Goal: Transaction & Acquisition: Purchase product/service

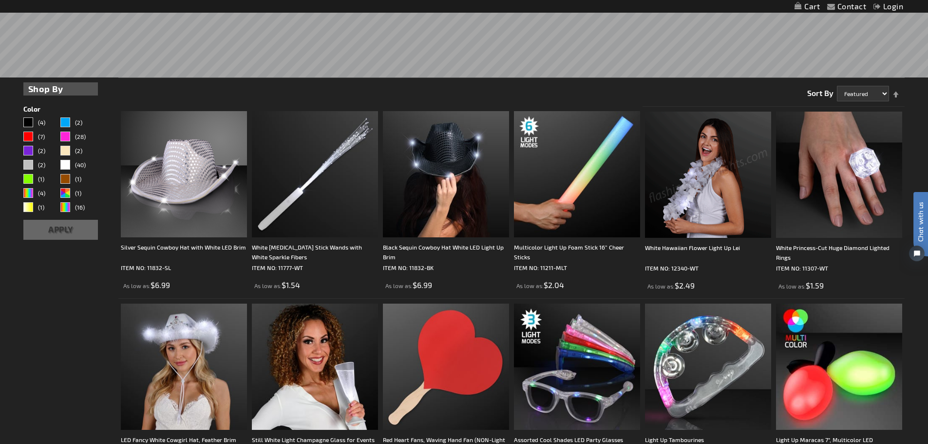
scroll to position [438, 0]
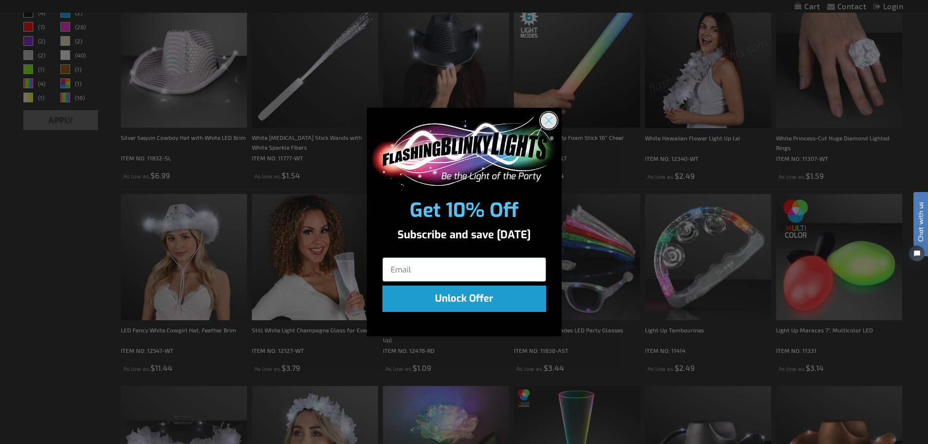
click at [550, 116] on circle "Close dialog" at bounding box center [548, 120] width 16 height 16
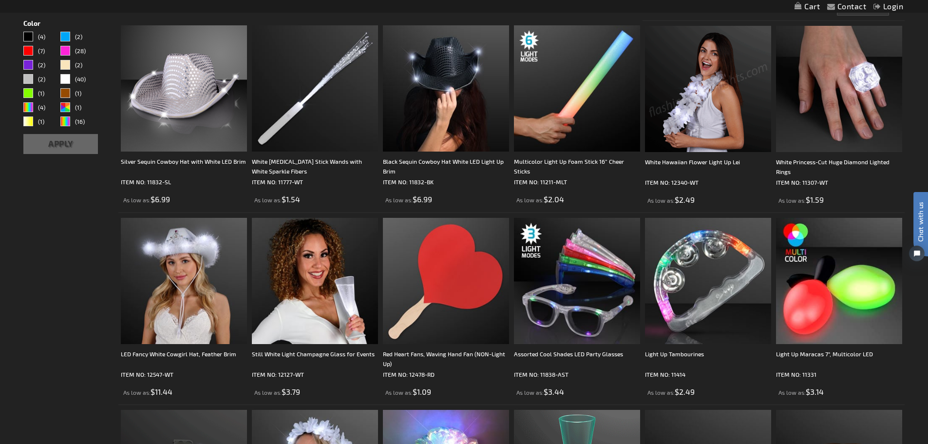
scroll to position [266, 0]
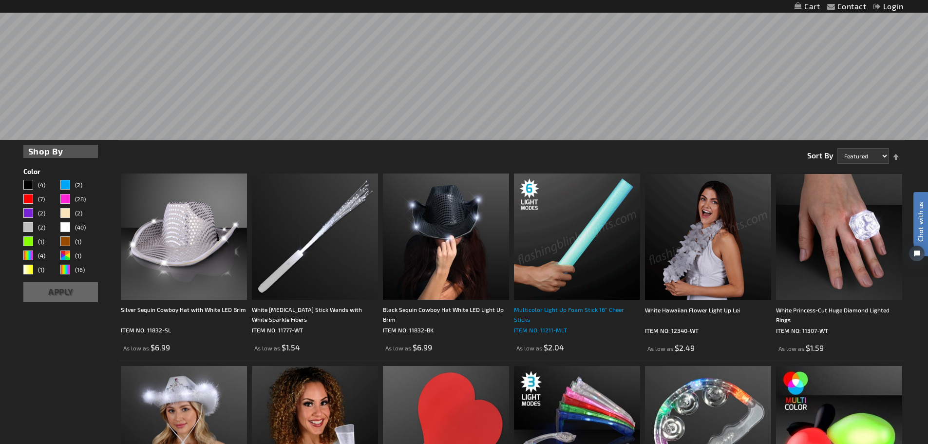
click at [556, 309] on div "Multicolor Light Up Foam Stick 16” Cheer Sticks" at bounding box center [577, 313] width 126 height 19
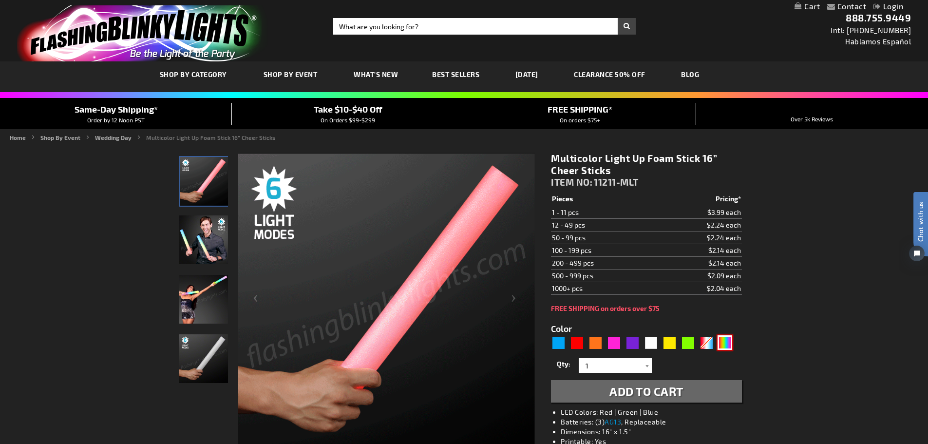
click at [721, 340] on div "Multicolor" at bounding box center [724, 342] width 15 height 15
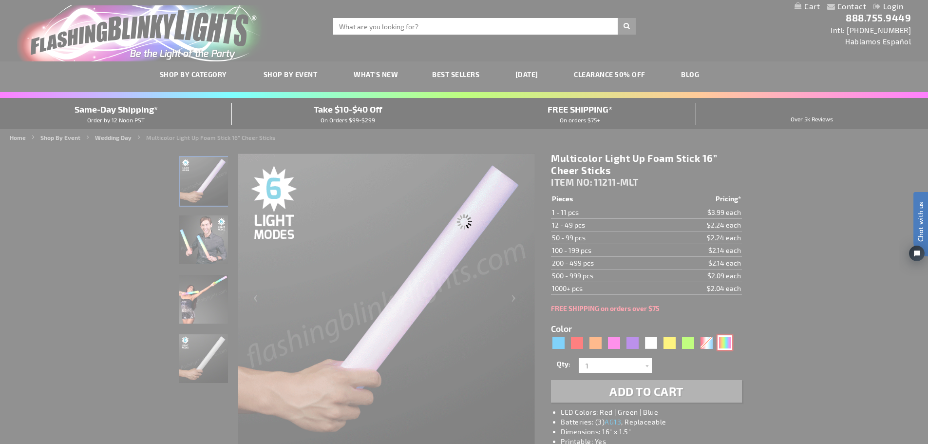
type input "Customize - Multicolor Light Up Foam Stick 16&rdquo; Cheer Sticks - ITEM NO: 11…"
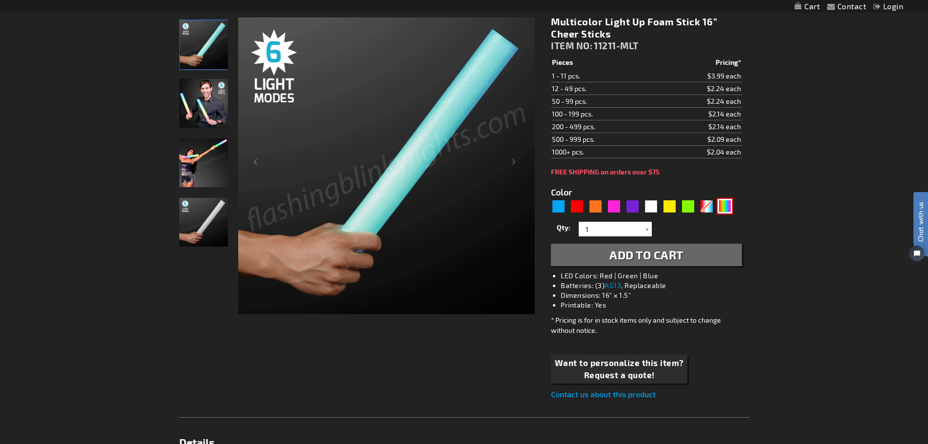
scroll to position [146, 0]
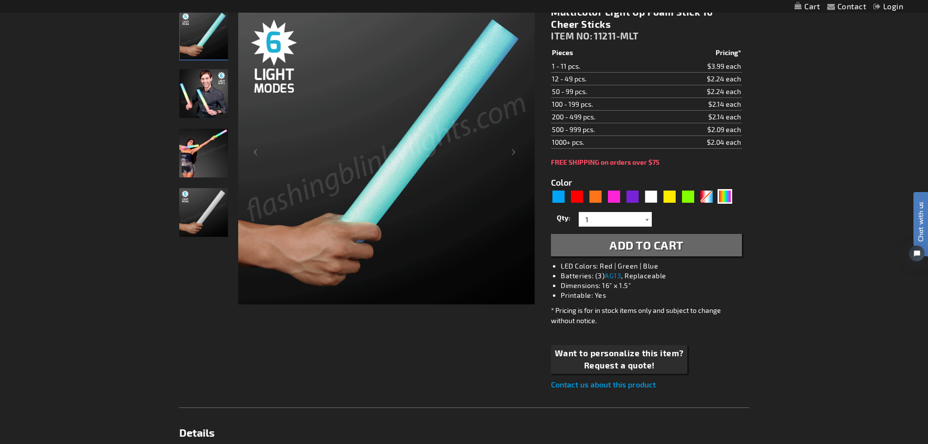
click at [649, 221] on div at bounding box center [647, 219] width 10 height 15
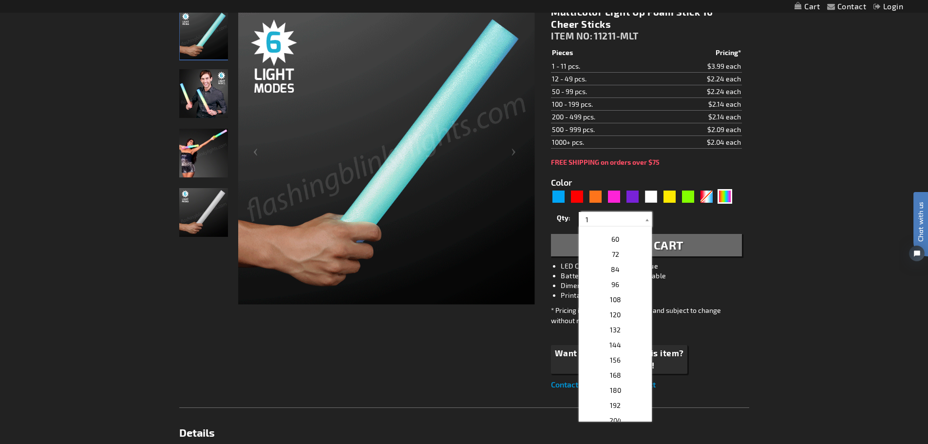
scroll to position [243, 0]
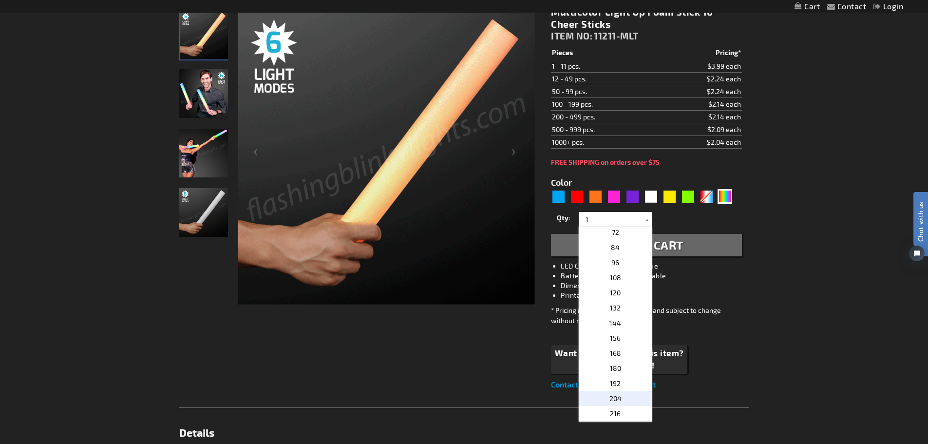
click at [622, 396] on p "204" at bounding box center [615, 398] width 73 height 15
type input "204"
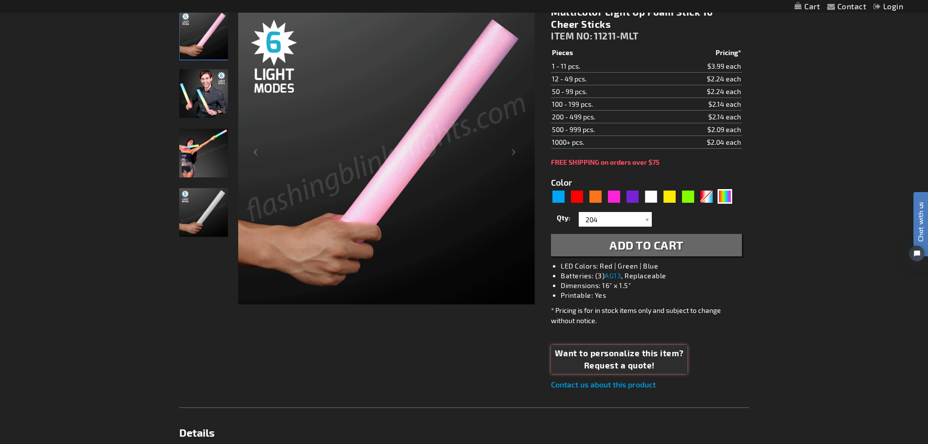
click at [628, 359] on span "Want to personalize this item?" at bounding box center [619, 353] width 129 height 13
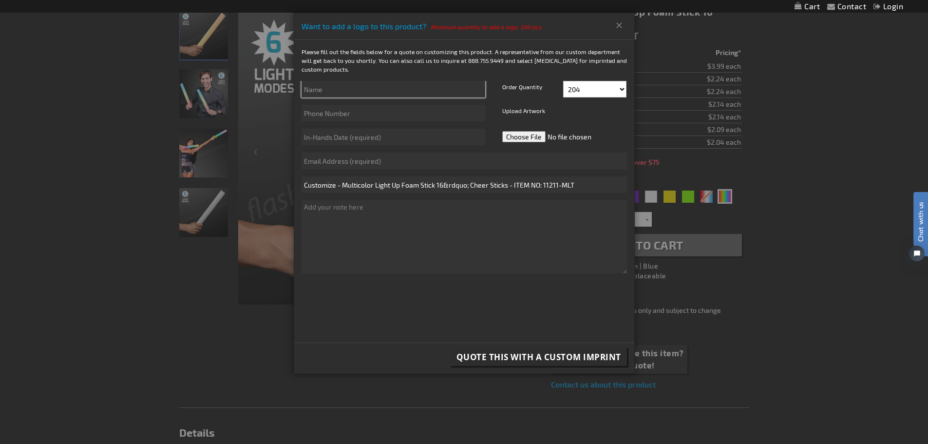
click at [347, 94] on input "text" at bounding box center [393, 89] width 184 height 17
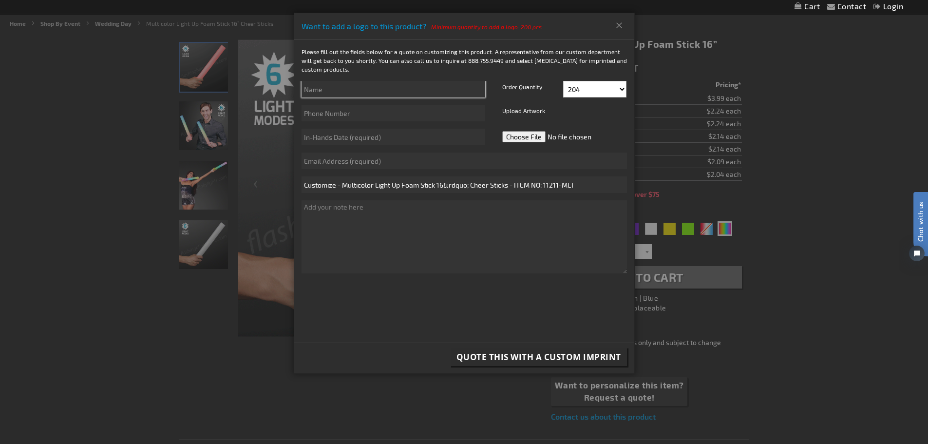
scroll to position [97, 0]
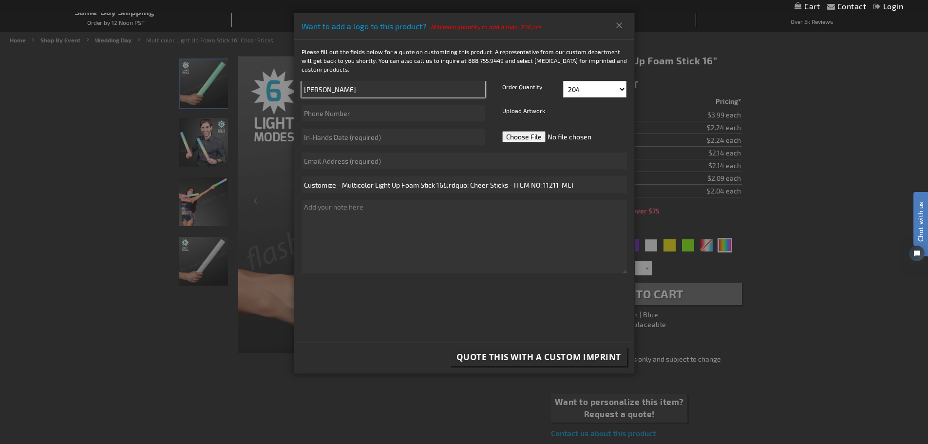
type input "Peggy Hurd"
type input "8015202692"
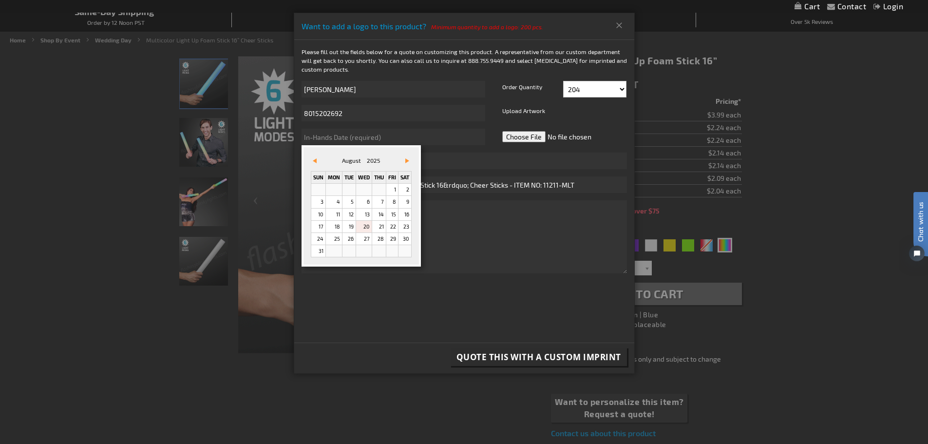
click at [409, 159] on span "Vor&#x3e;" at bounding box center [407, 160] width 4 height 5
click at [407, 163] on link "Vor&#x3e;" at bounding box center [405, 160] width 11 height 11
click at [395, 190] on link "3" at bounding box center [392, 190] width 12 height 12
type input "10/3/2025"
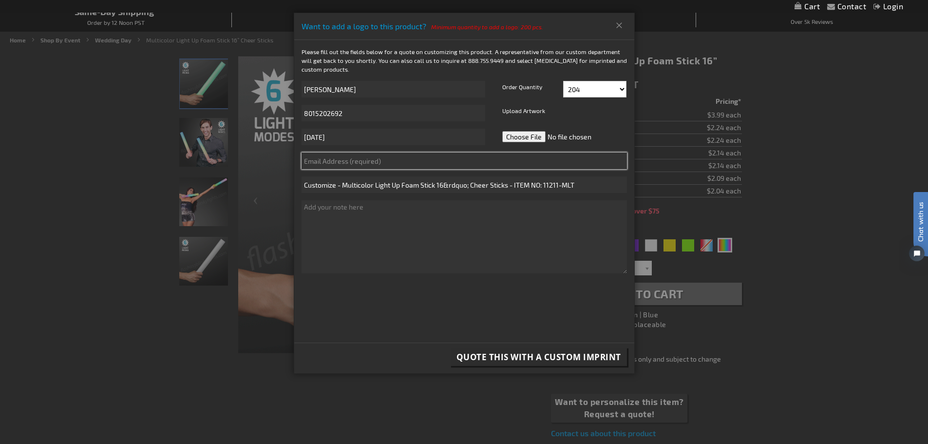
click at [321, 160] on input "text" at bounding box center [463, 160] width 325 height 17
type input "phurd76@live.com"
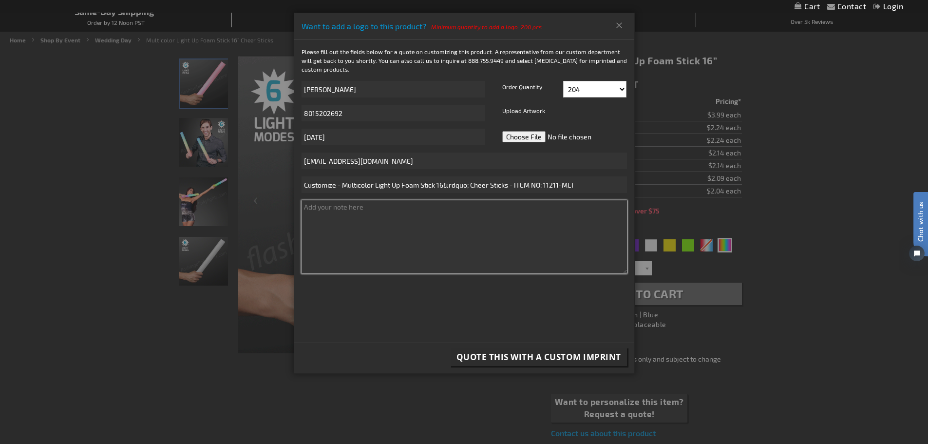
click at [355, 207] on textarea at bounding box center [463, 236] width 325 height 73
type textarea "G"
click at [364, 210] on textarea "Congratulations!" at bounding box center [463, 236] width 325 height 73
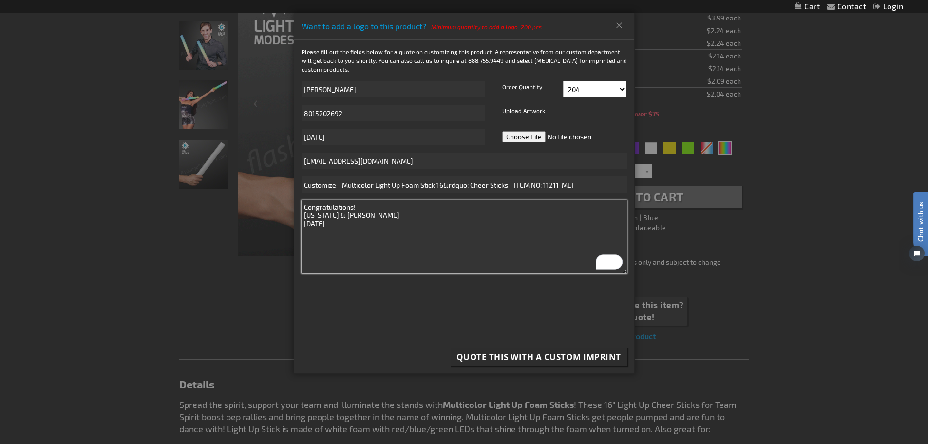
scroll to position [195, 0]
type textarea "Congratulations! Georgia & Trever October 13, 2025"
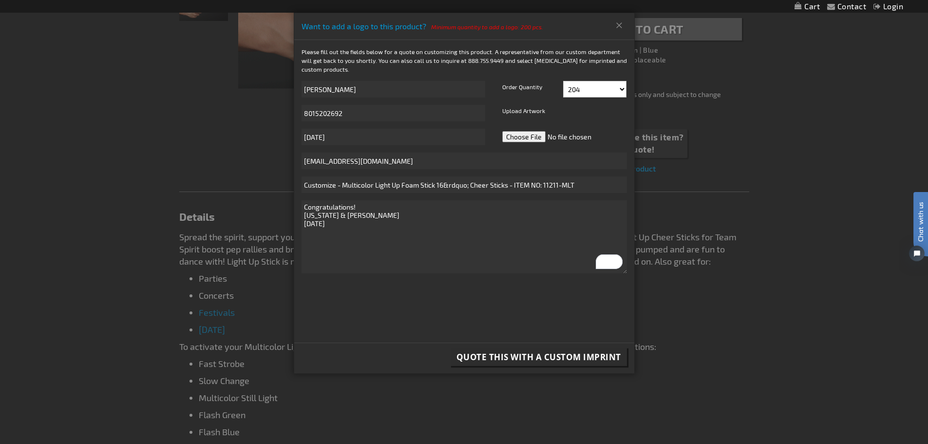
scroll to position [390, 0]
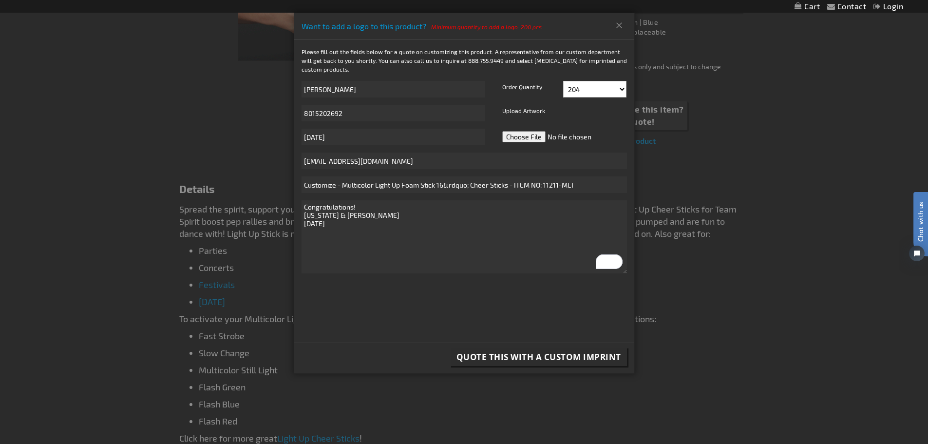
click at [511, 357] on span "Quote this with a Custom Imprint" at bounding box center [538, 356] width 165 height 11
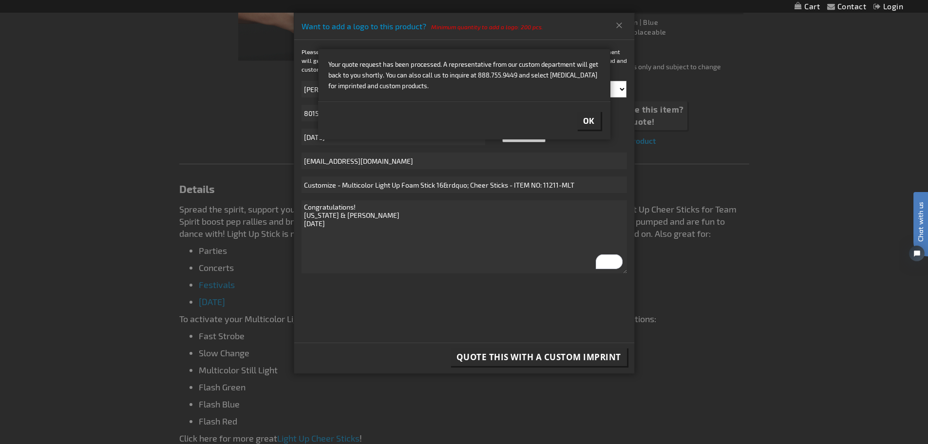
click at [595, 117] on button "Ok" at bounding box center [588, 121] width 23 height 18
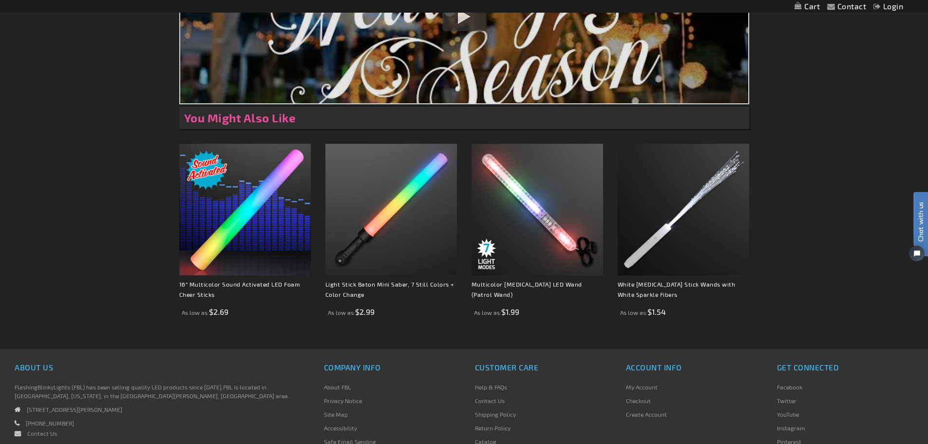
scroll to position [877, 0]
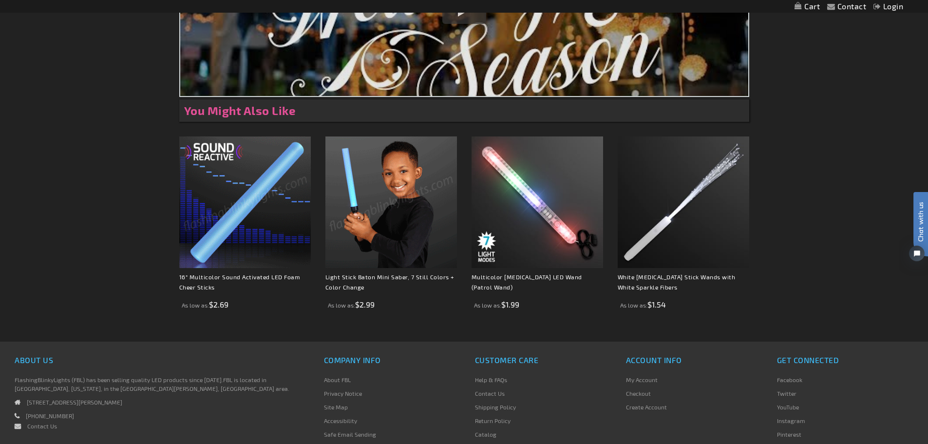
click at [269, 117] on strong "You Might Also Like" at bounding box center [240, 110] width 112 height 14
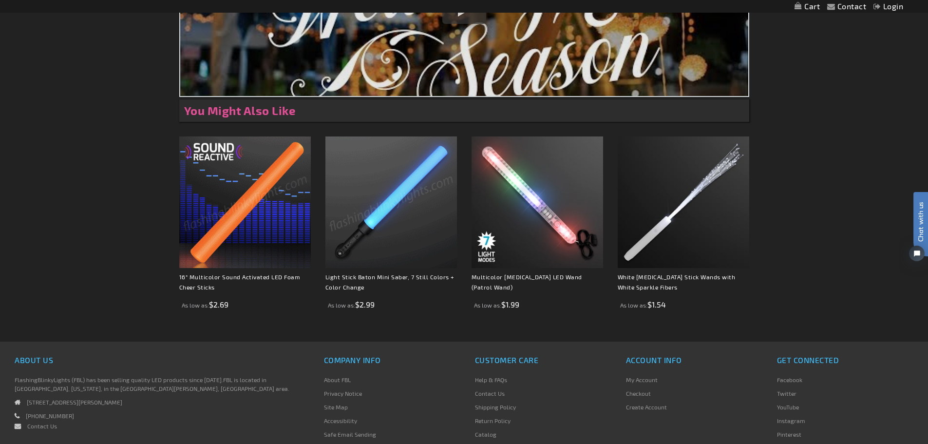
click at [285, 75] on img at bounding box center [464, 9] width 568 height 173
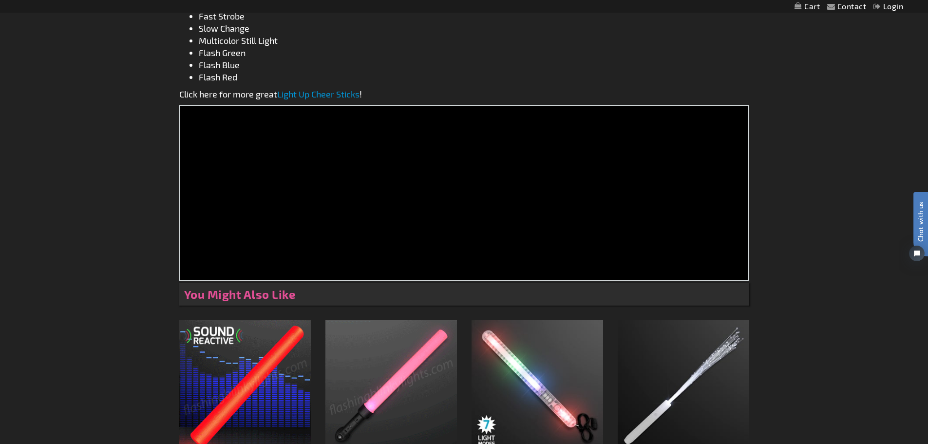
scroll to position [682, 0]
